Goal: Transaction & Acquisition: Purchase product/service

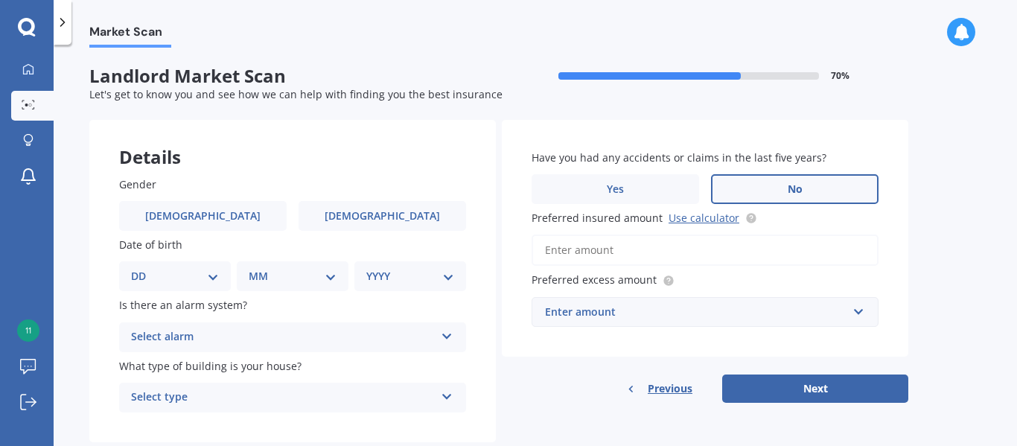
click at [678, 378] on span "Previous" at bounding box center [670, 389] width 45 height 22
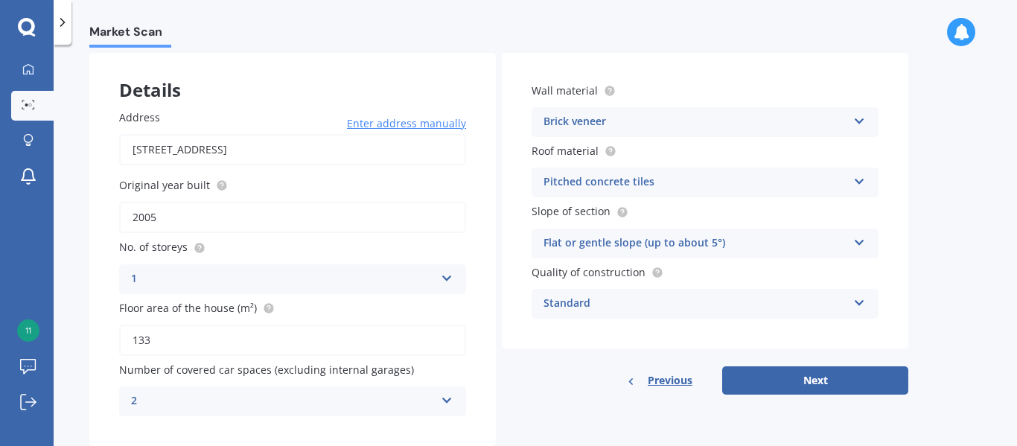
scroll to position [97, 0]
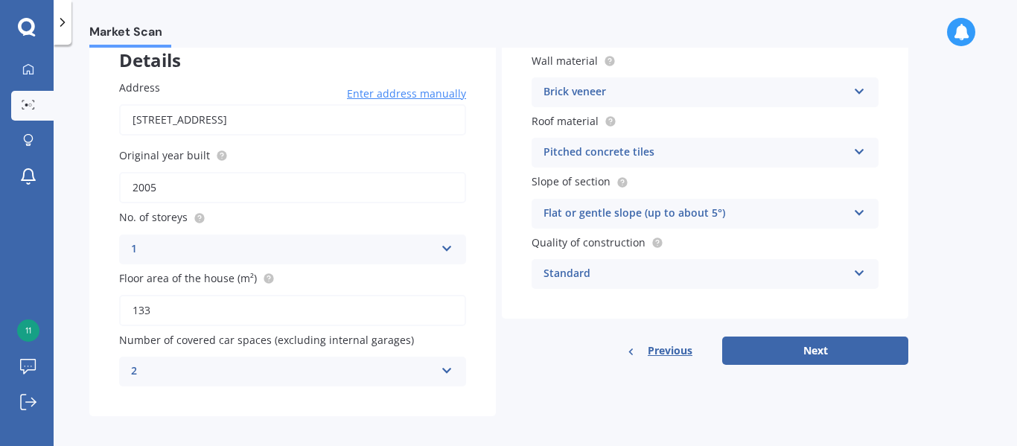
click at [154, 300] on input "133" at bounding box center [292, 310] width 347 height 31
type input "1"
type input "192"
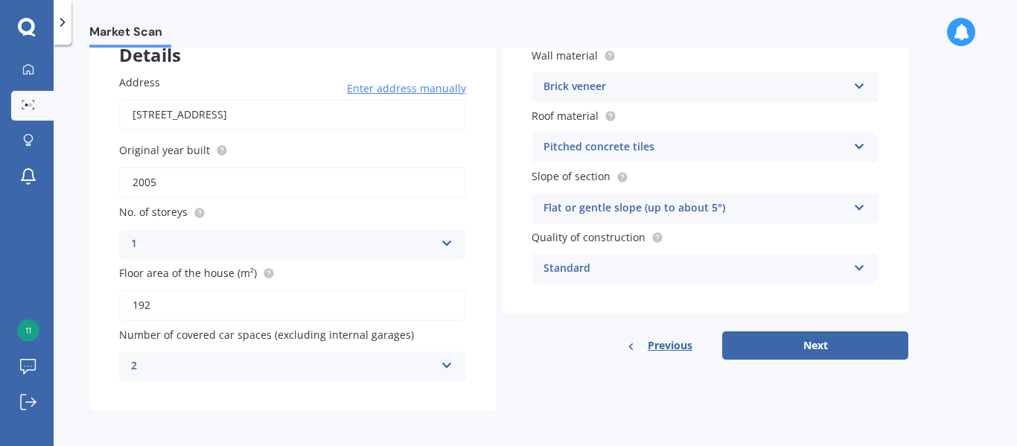
click at [854, 206] on icon at bounding box center [860, 205] width 13 height 10
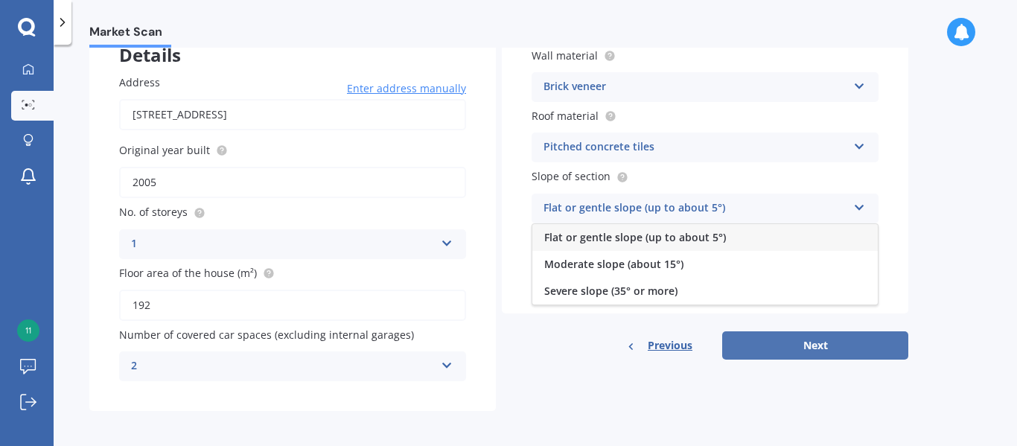
click at [803, 346] on button "Next" at bounding box center [815, 345] width 186 height 28
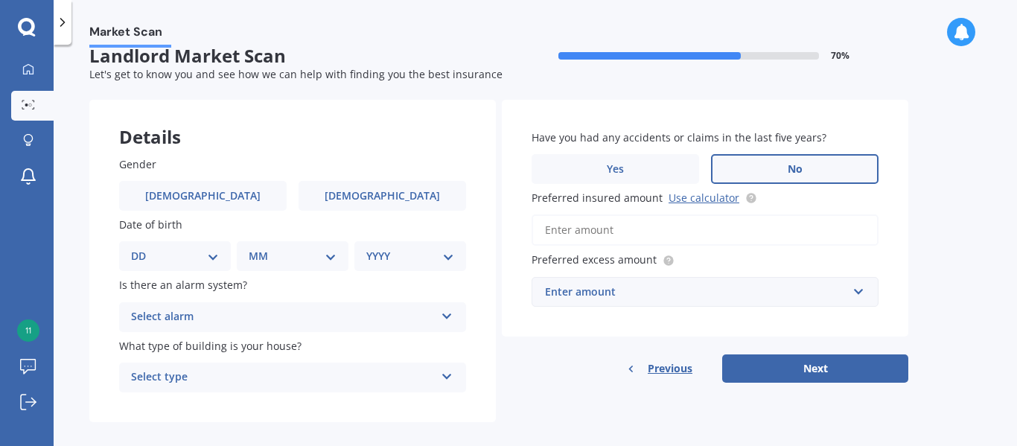
scroll to position [32, 0]
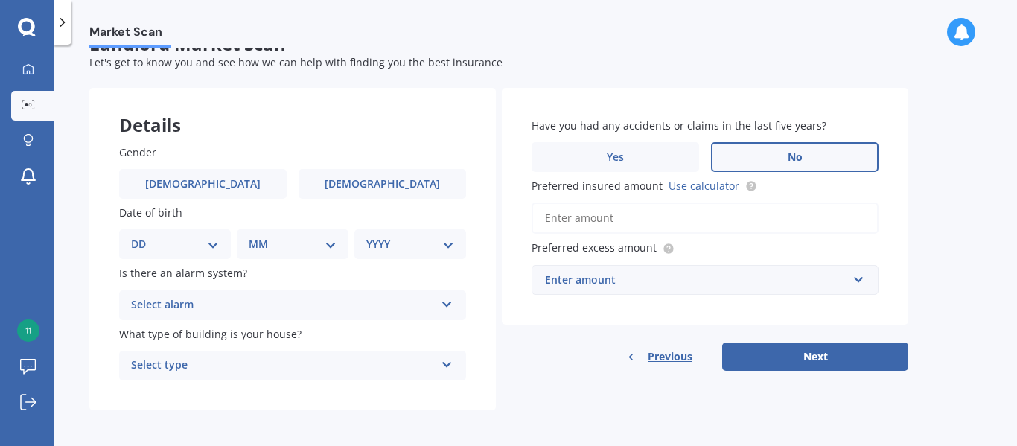
click at [445, 308] on div "Select alarm Yes, monitored Yes, not monitored No" at bounding box center [292, 305] width 347 height 30
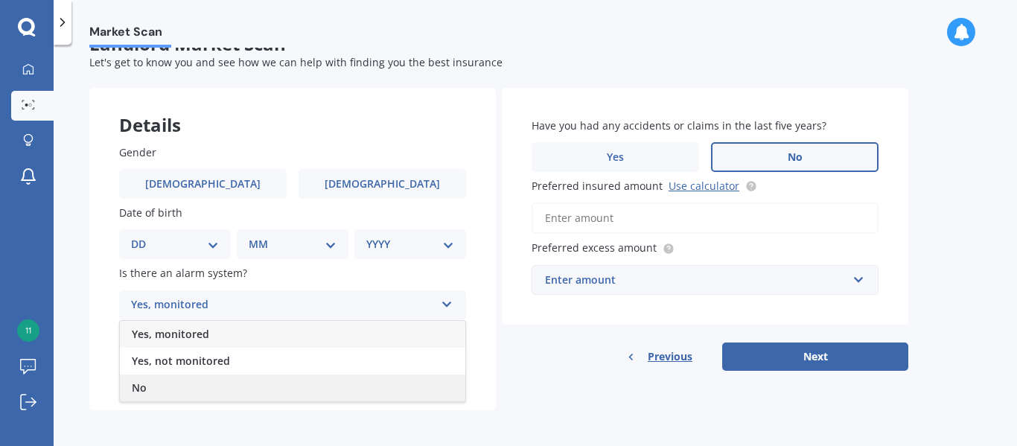
drag, startPoint x: 217, startPoint y: 379, endPoint x: 223, endPoint y: 386, distance: 9.5
click at [223, 386] on div "No" at bounding box center [293, 388] width 346 height 27
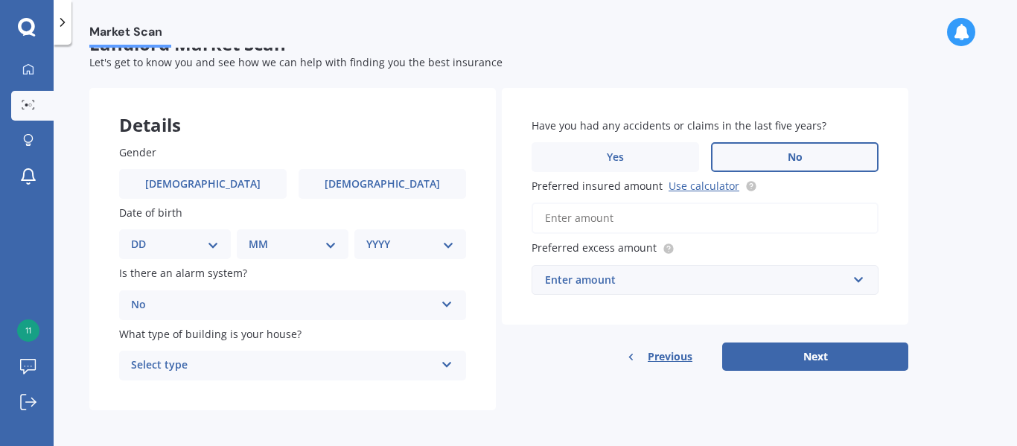
click at [445, 372] on div "Select type Freestanding Multi-unit (in a block of 6 or less) Multi-unit (in a …" at bounding box center [292, 366] width 347 height 30
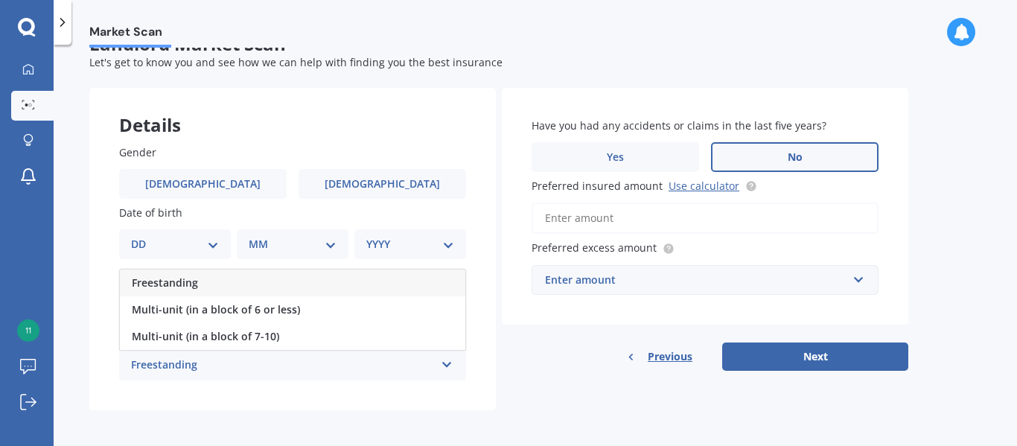
click at [139, 367] on div "Freestanding" at bounding box center [283, 366] width 304 height 18
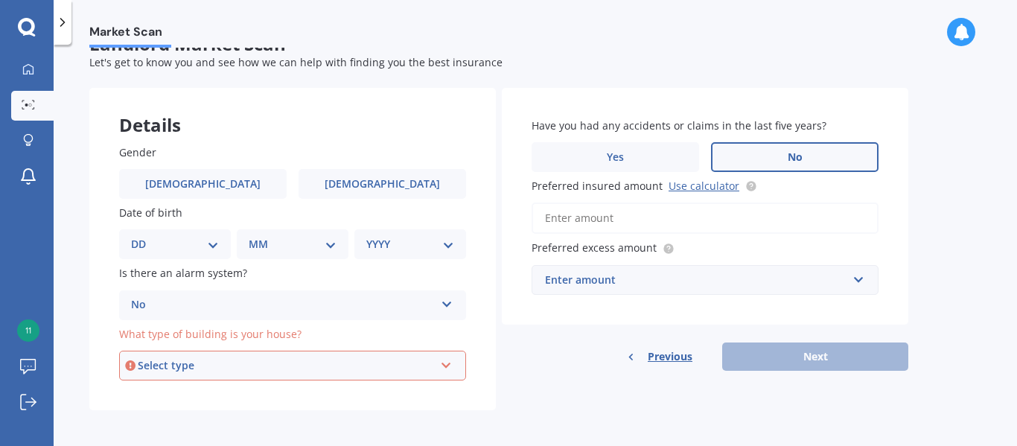
click at [442, 361] on icon at bounding box center [446, 362] width 13 height 10
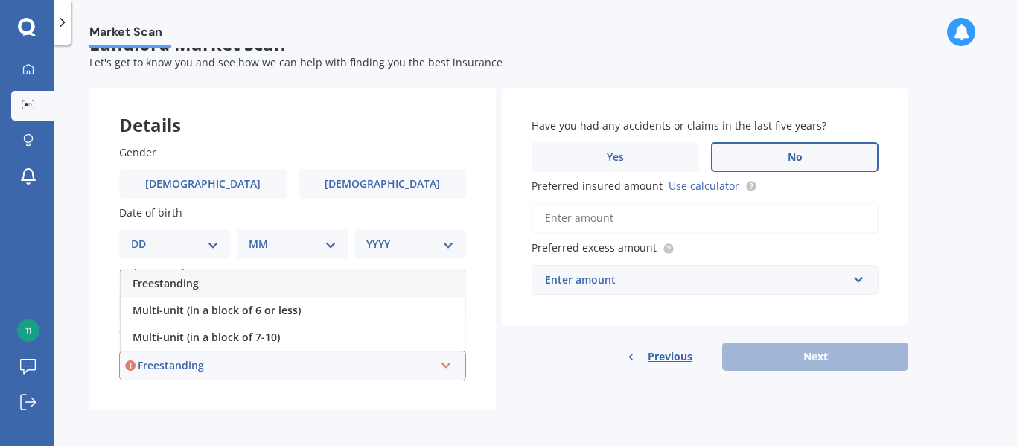
click at [214, 364] on div "Freestanding" at bounding box center [286, 365] width 296 height 16
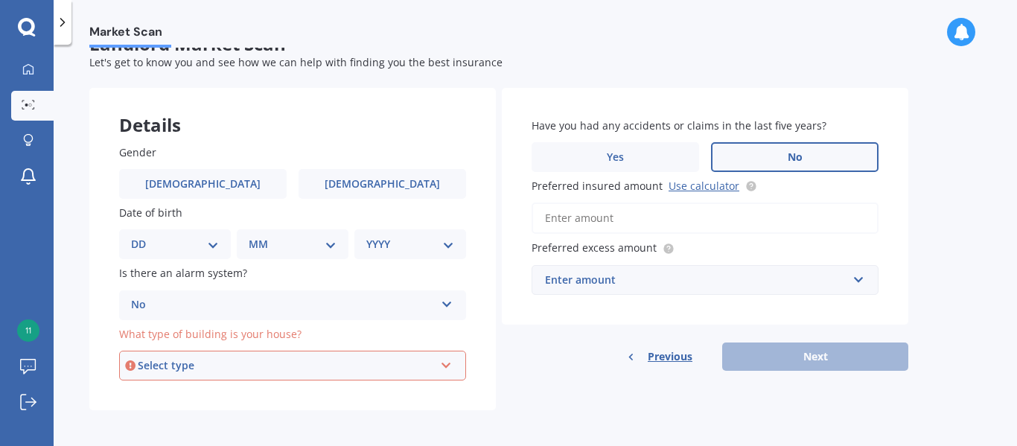
click at [451, 365] on div "Select type Freestanding Multi-unit (in a block of 6 or less) Multi-unit (in a …" at bounding box center [292, 366] width 347 height 30
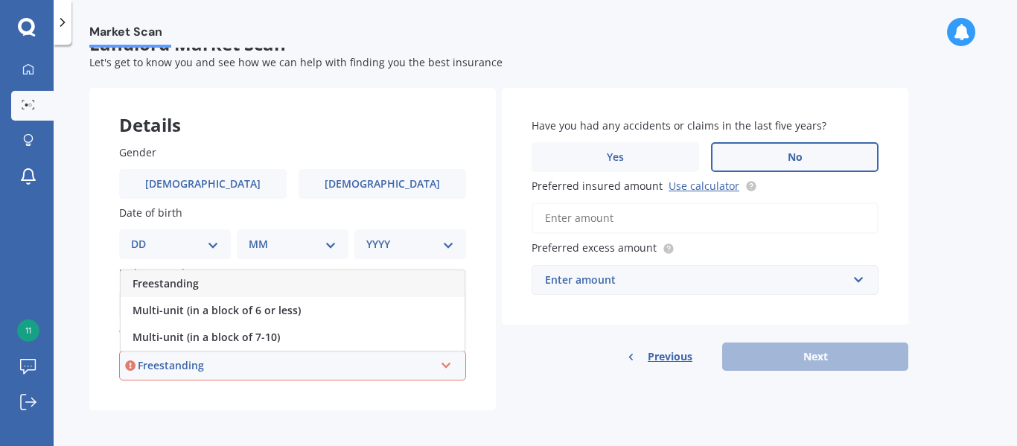
click at [290, 270] on div "Freestanding" at bounding box center [293, 283] width 344 height 27
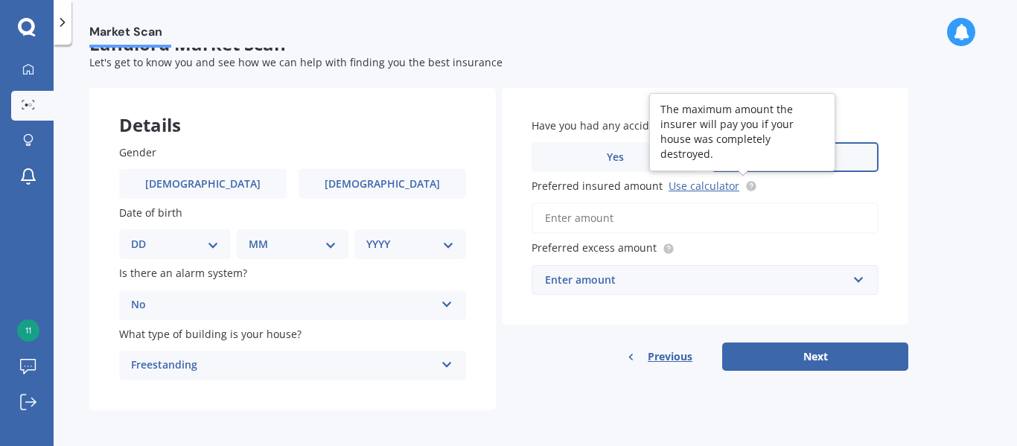
click at [740, 185] on div at bounding box center [749, 186] width 18 height 12
click at [734, 203] on input "Preferred insured amount Use calculator" at bounding box center [705, 218] width 347 height 31
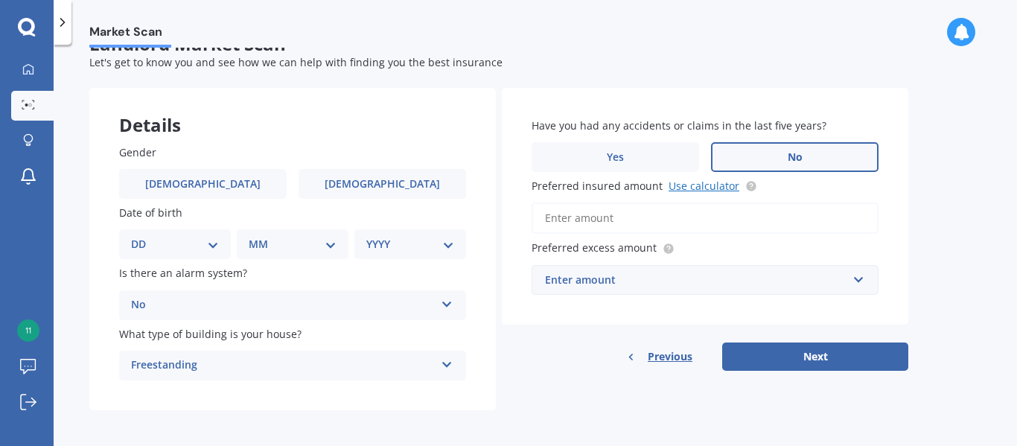
click at [705, 183] on link "Use calculator" at bounding box center [704, 186] width 71 height 14
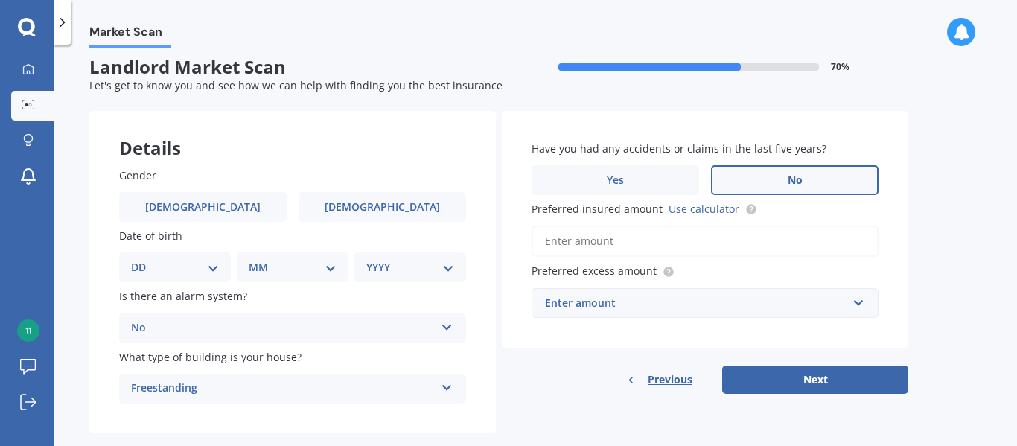
scroll to position [0, 0]
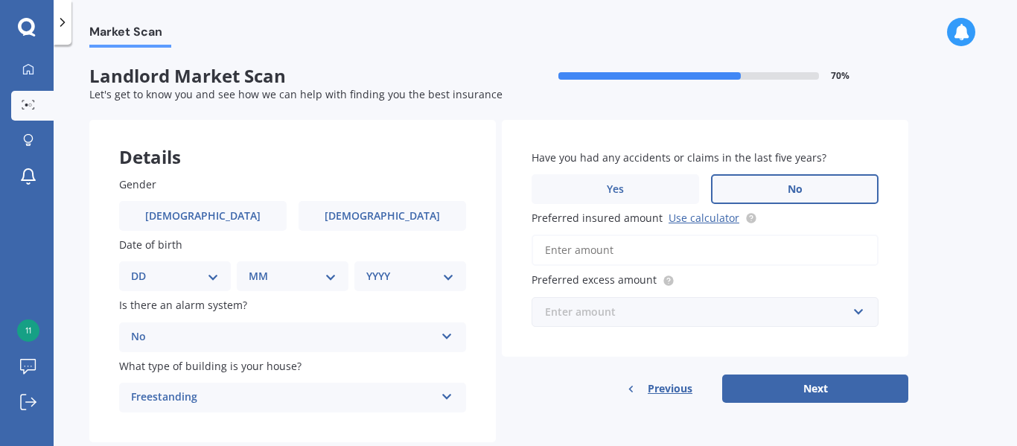
click at [585, 298] on input "text" at bounding box center [700, 312] width 334 height 28
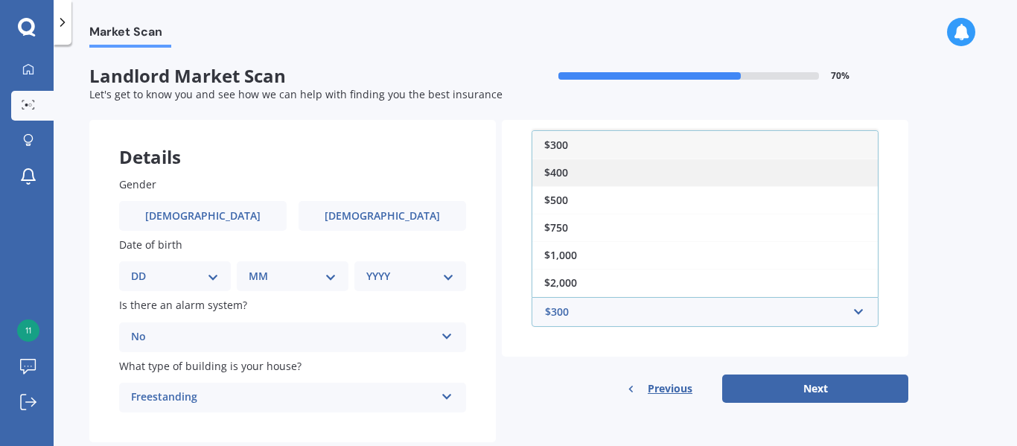
click at [611, 166] on div "$400" at bounding box center [706, 173] width 346 height 28
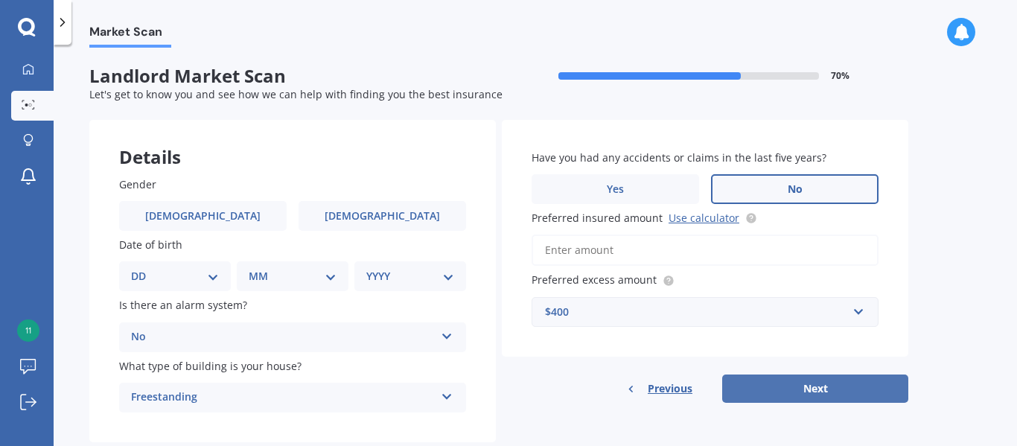
click at [795, 382] on button "Next" at bounding box center [815, 389] width 186 height 28
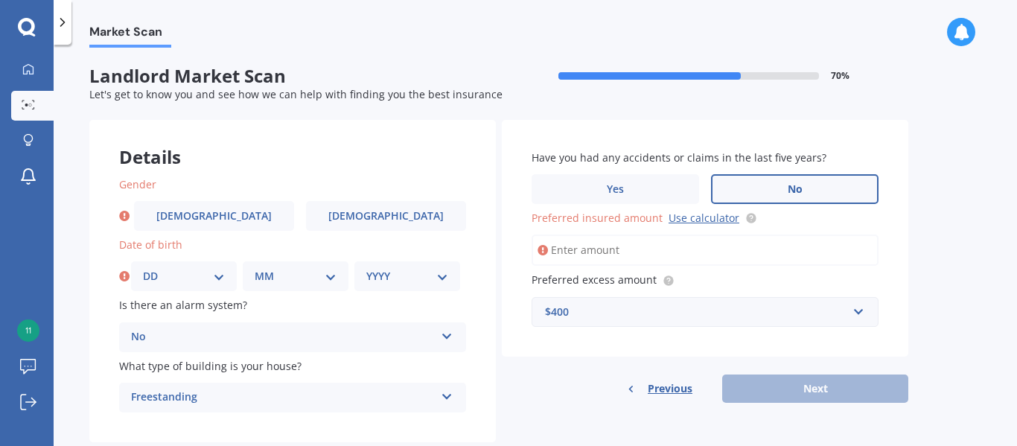
click at [587, 262] on input "Preferred insured amount Use calculator" at bounding box center [705, 250] width 347 height 31
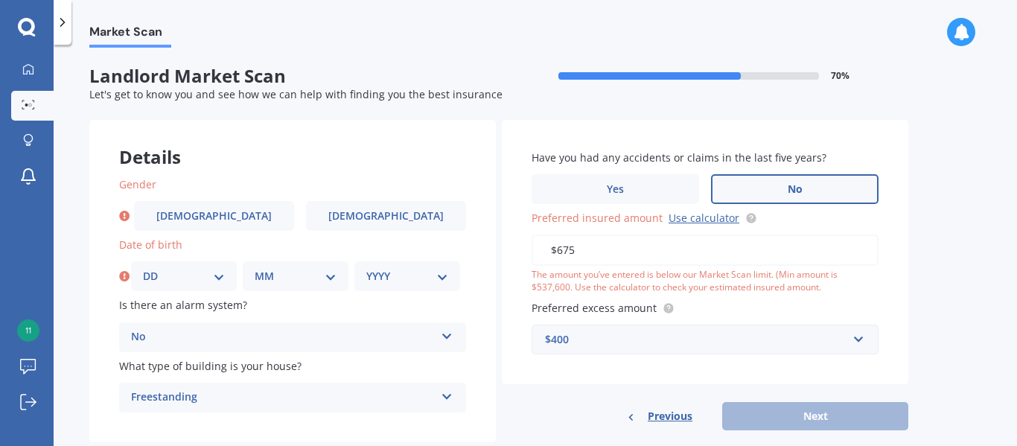
click at [591, 249] on input "$675" at bounding box center [705, 250] width 347 height 31
click at [583, 256] on input "$675" at bounding box center [705, 250] width 347 height 31
drag, startPoint x: 585, startPoint y: 244, endPoint x: 531, endPoint y: 238, distance: 54.8
click at [532, 238] on input "$675" at bounding box center [705, 250] width 347 height 31
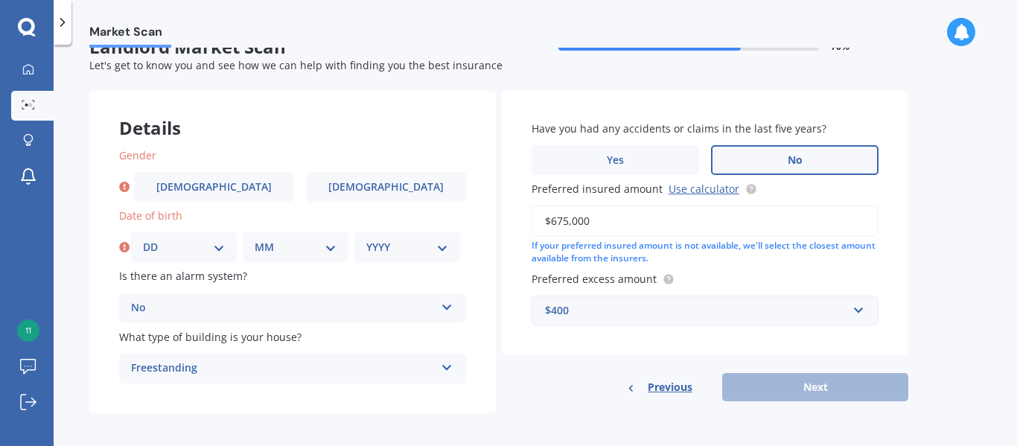
scroll to position [32, 0]
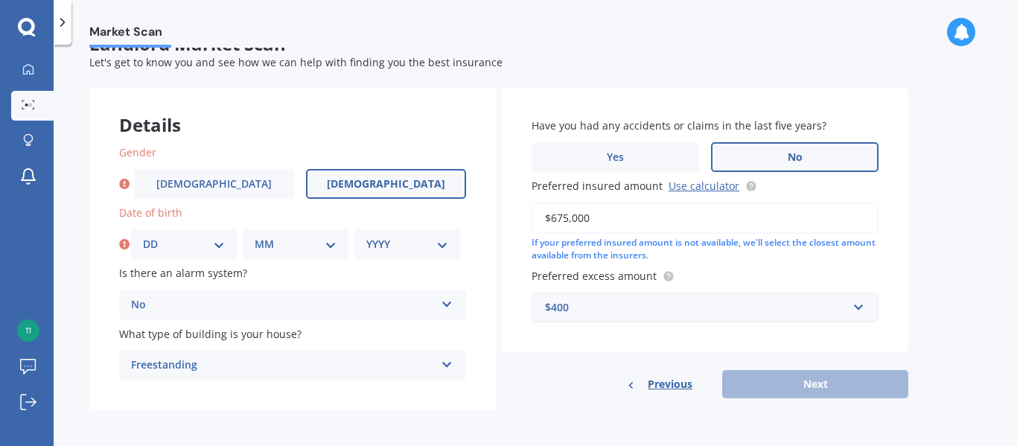
type input "$675,000"
click at [446, 184] on label "[DEMOGRAPHIC_DATA]" at bounding box center [386, 184] width 160 height 30
click at [0, 0] on input "[DEMOGRAPHIC_DATA]" at bounding box center [0, 0] width 0 height 0
click at [226, 245] on div "DD 01 02 03 04 05 06 07 08 09 10 11 12 13 14 15 16 17 18 19 20 21 22 23 24 25 2…" at bounding box center [184, 244] width 106 height 30
click at [223, 247] on select "DD 01 02 03 04 05 06 07 08 09 10 11 12 13 14 15 16 17 18 19 20 21 22 23 24 25 2…" at bounding box center [184, 244] width 82 height 16
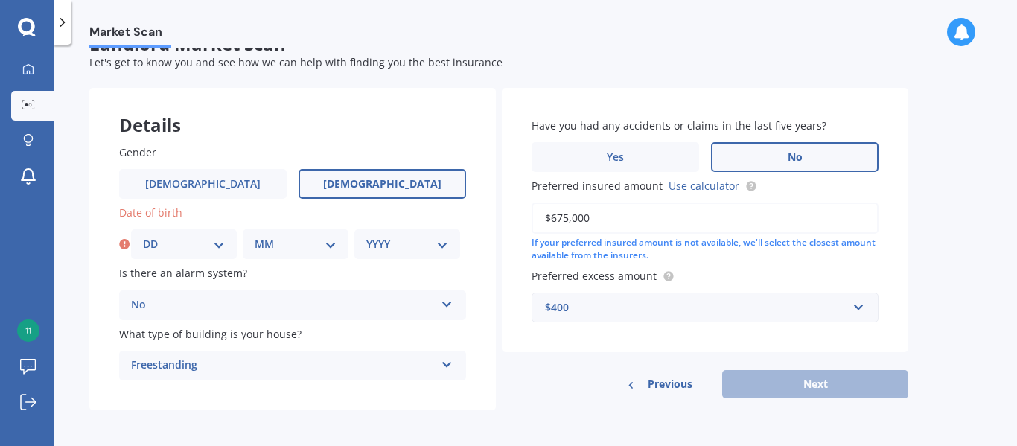
select select "04"
click at [143, 236] on select "DD 01 02 03 04 05 06 07 08 09 10 11 12 13 14 15 16 17 18 19 20 21 22 23 24 25 2…" at bounding box center [184, 244] width 82 height 16
click at [335, 249] on select "MM 01 02 03 04 05 06 07 08 09 10 11 12" at bounding box center [296, 244] width 82 height 16
select select "01"
click at [255, 236] on select "MM 01 02 03 04 05 06 07 08 09 10 11 12" at bounding box center [296, 244] width 82 height 16
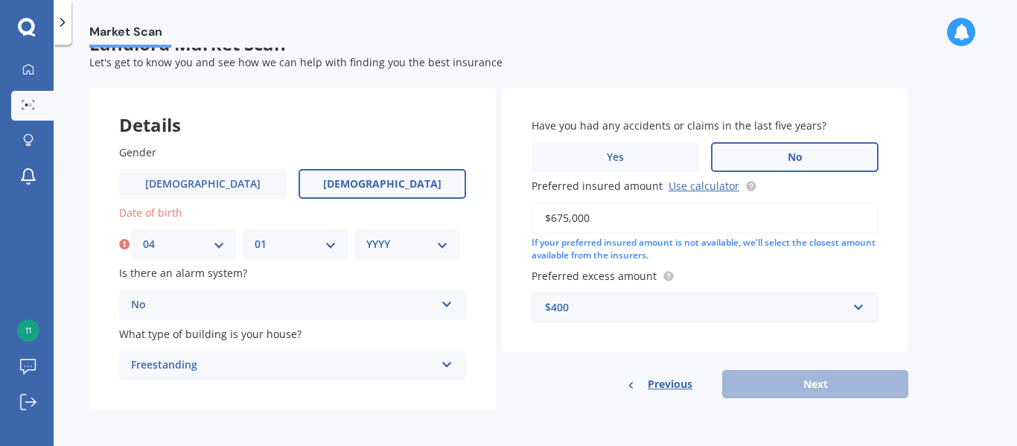
click at [443, 248] on select "YYYY 2009 2008 2007 2006 2005 2004 2003 2002 2001 2000 1999 1998 1997 1996 1995…" at bounding box center [407, 244] width 82 height 16
click at [439, 249] on select "YYYY 2009 2008 2007 2006 2005 2004 2003 2002 2001 2000 1999 1998 1997 1996 1995…" at bounding box center [407, 244] width 82 height 16
select select "1956"
click at [366, 236] on select "YYYY 2009 2008 2007 2006 2005 2004 2003 2002 2001 2000 1999 1998 1997 1996 1995…" at bounding box center [407, 244] width 82 height 16
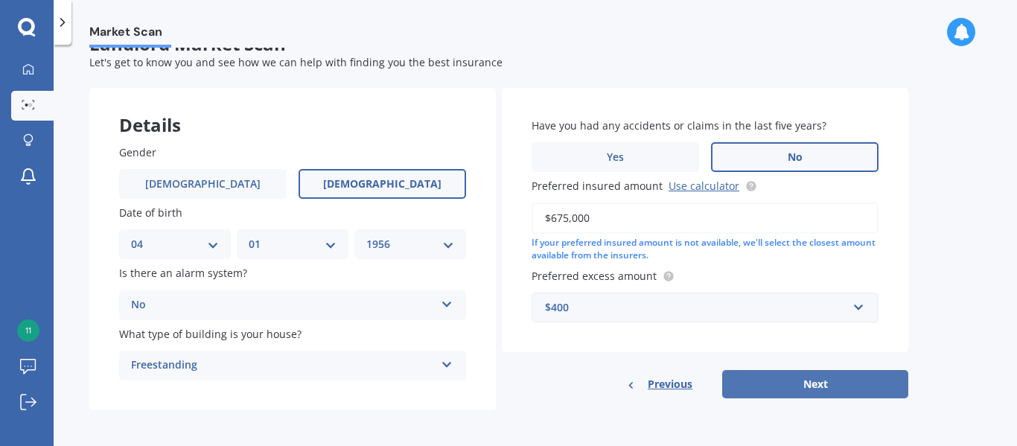
click at [805, 387] on button "Next" at bounding box center [815, 384] width 186 height 28
select select "04"
select select "01"
select select "1956"
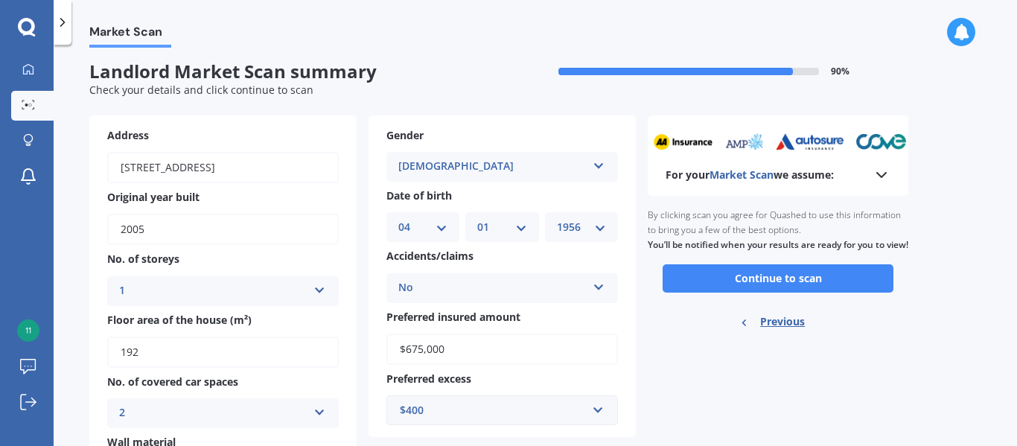
scroll to position [0, 0]
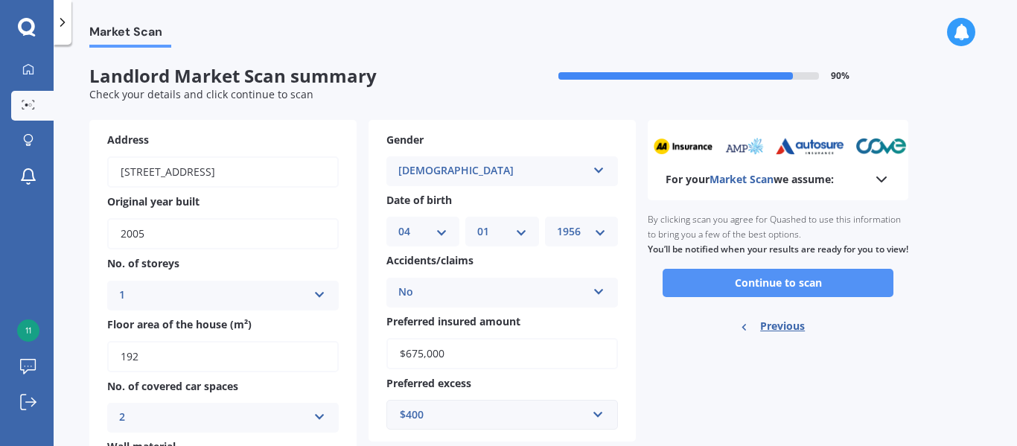
click at [795, 295] on button "Continue to scan" at bounding box center [778, 283] width 231 height 28
